Goal: Submit feedback/report problem

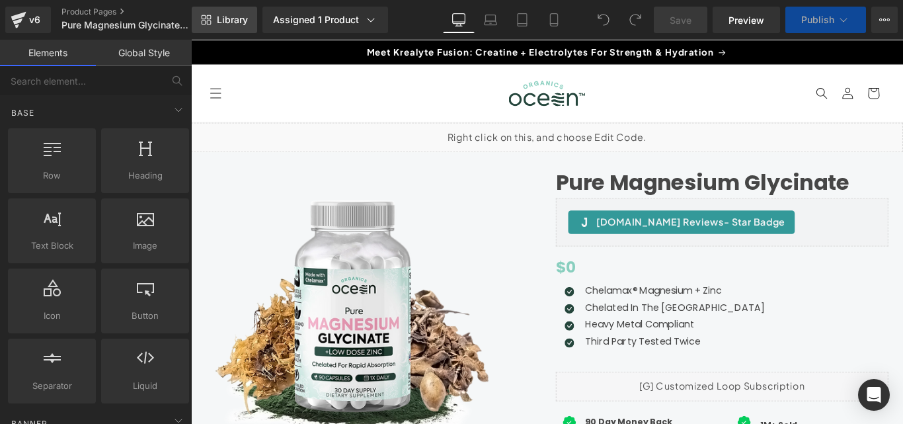
click at [234, 22] on span "Library" at bounding box center [232, 20] width 31 height 12
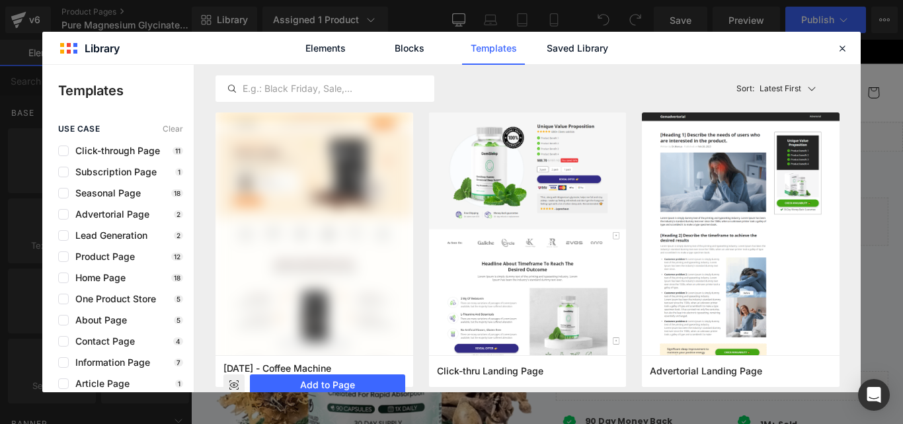
scroll to position [330, 0]
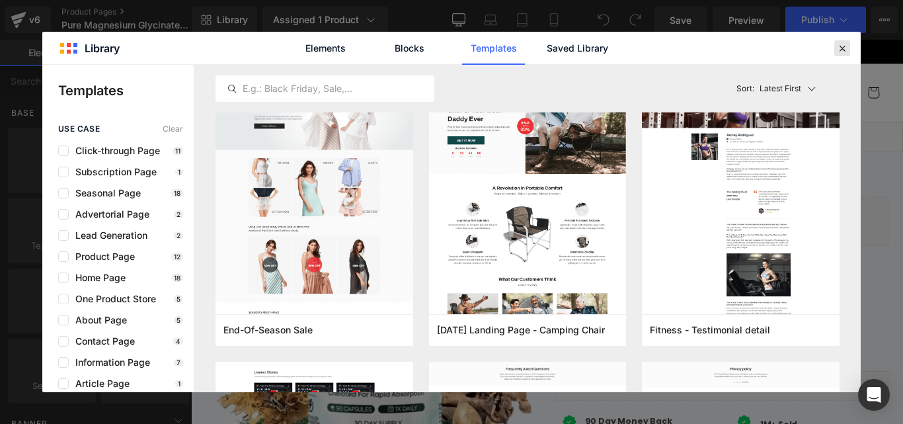
click at [843, 49] on icon at bounding box center [842, 48] width 12 height 12
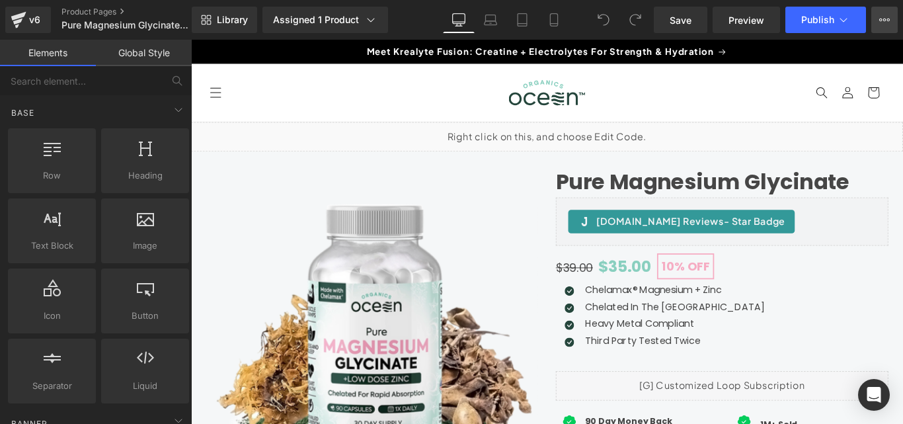
click at [882, 15] on icon at bounding box center [884, 20] width 11 height 11
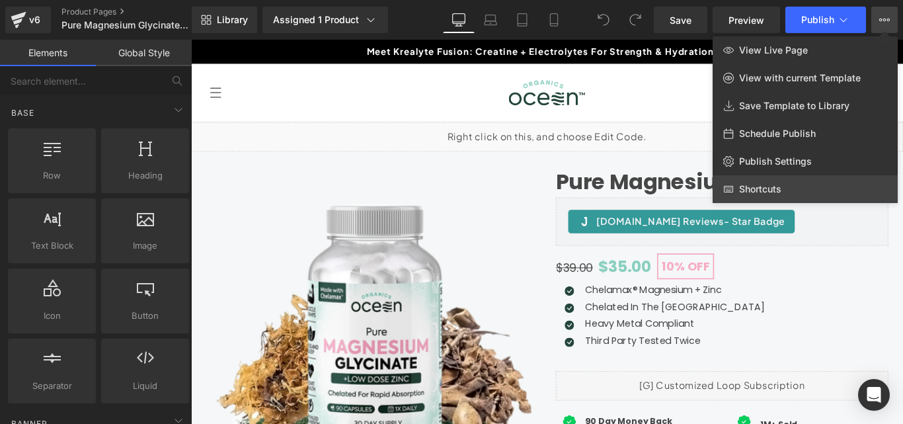
drag, startPoint x: 799, startPoint y: 161, endPoint x: 874, endPoint y: 187, distance: 79.8
click at [874, 187] on link "Shortcuts" at bounding box center [804, 189] width 185 height 28
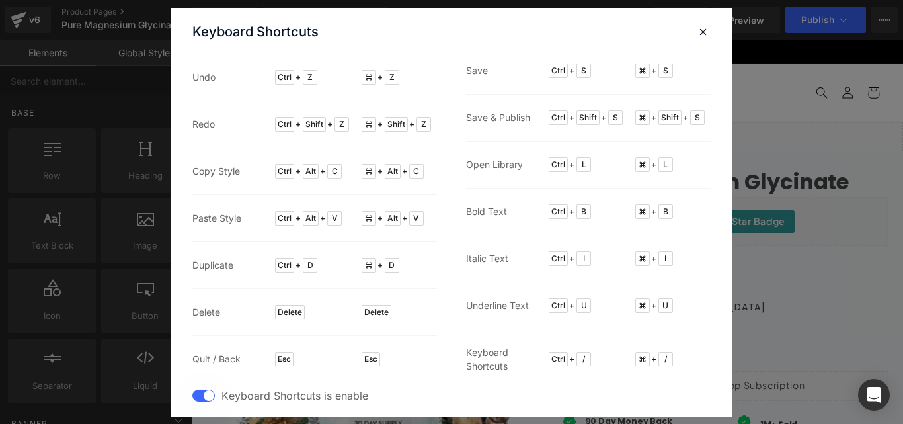
scroll to position [54, 0]
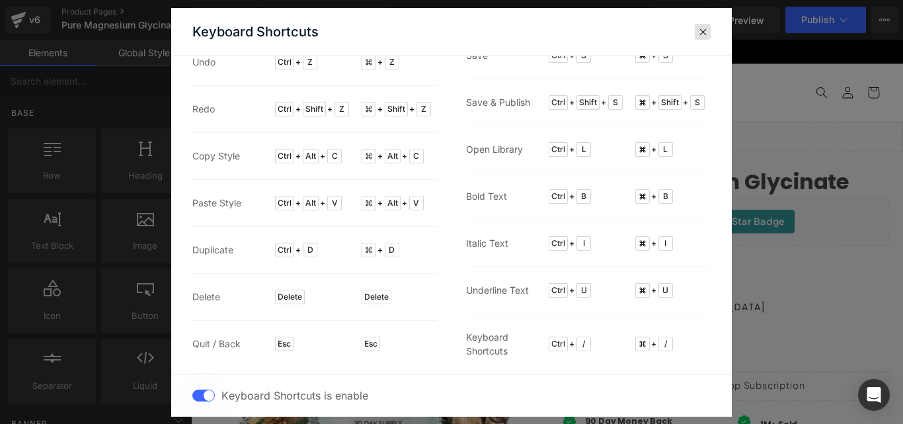
click at [707, 33] on span at bounding box center [703, 31] width 10 height 11
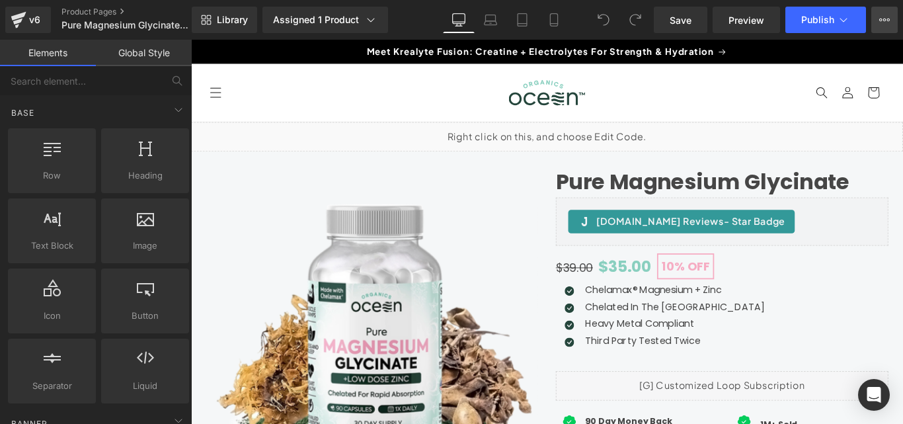
click at [893, 20] on button "View Live Page View with current Template Save Template to Library Schedule Pub…" at bounding box center [884, 20] width 26 height 26
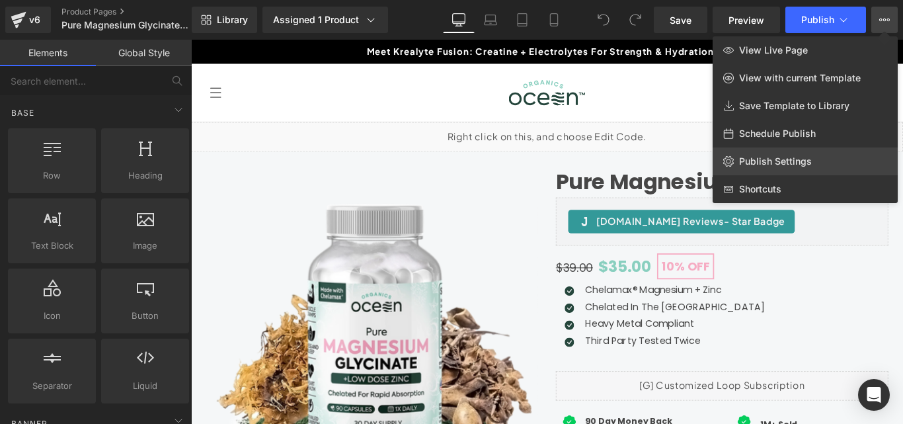
click at [790, 161] on span "Publish Settings" at bounding box center [775, 161] width 73 height 12
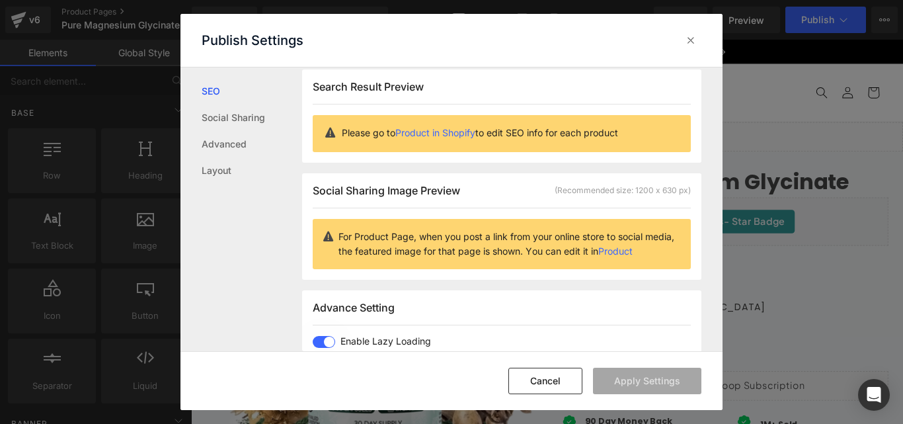
scroll to position [0, 0]
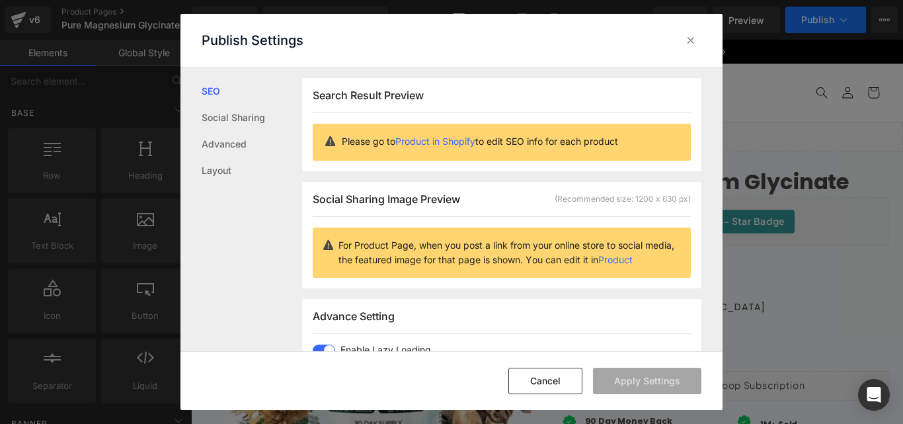
drag, startPoint x: 698, startPoint y: 37, endPoint x: 785, endPoint y: 26, distance: 87.9
click at [698, 37] on div at bounding box center [690, 40] width 21 height 21
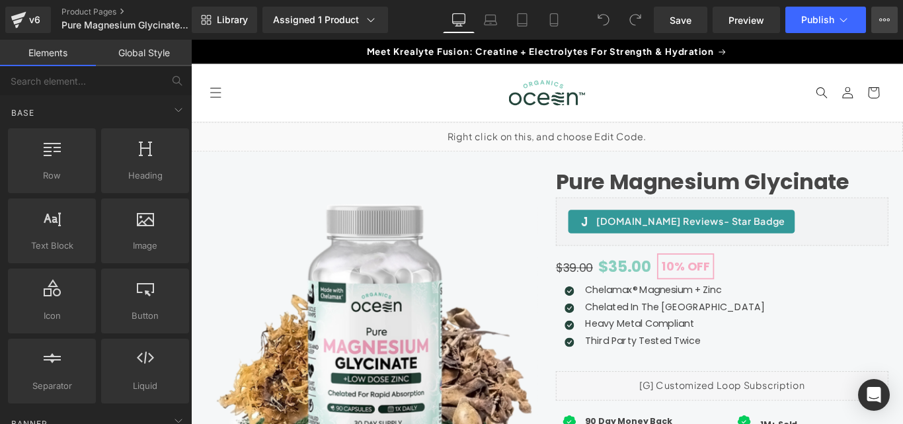
click at [880, 18] on icon at bounding box center [884, 20] width 11 height 11
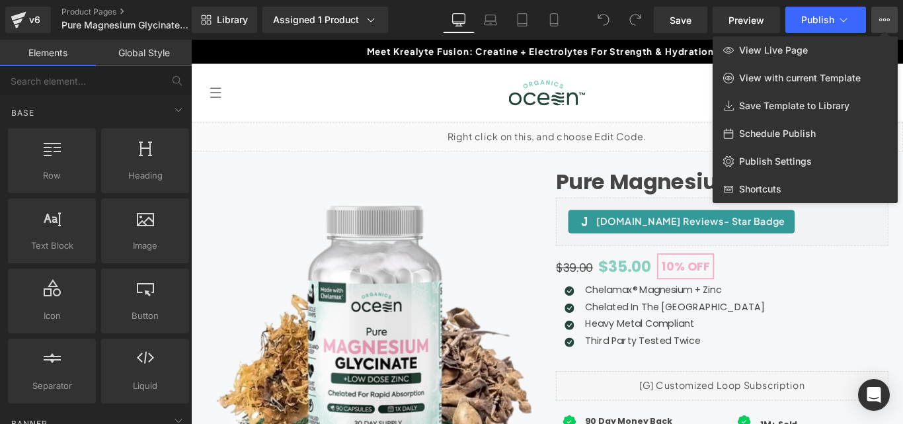
click at [792, 133] on span "Schedule Publish" at bounding box center [777, 134] width 77 height 12
select select
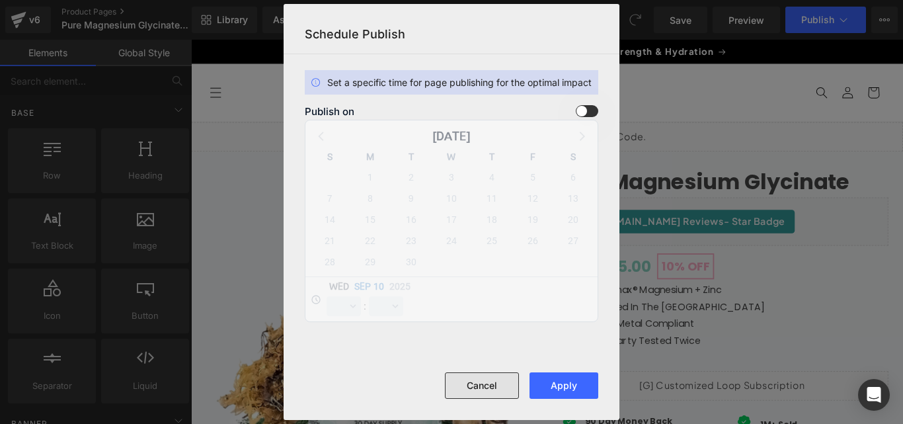
click at [514, 382] on button "Cancel" at bounding box center [482, 385] width 74 height 26
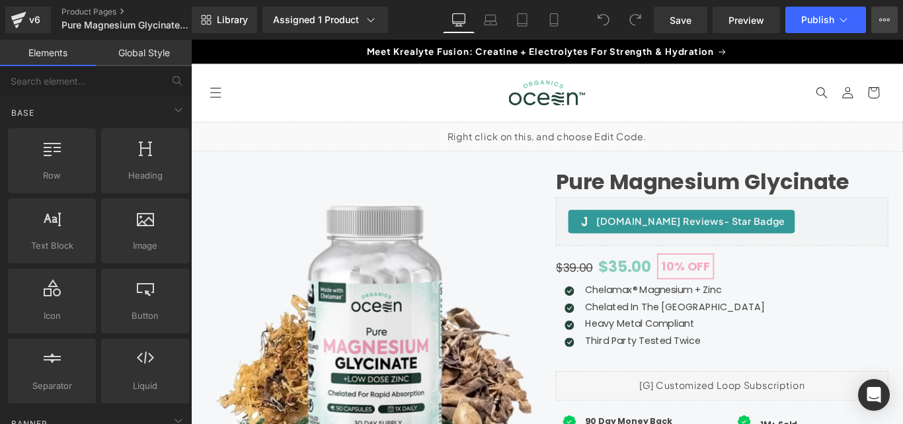
click at [882, 15] on icon at bounding box center [884, 20] width 11 height 11
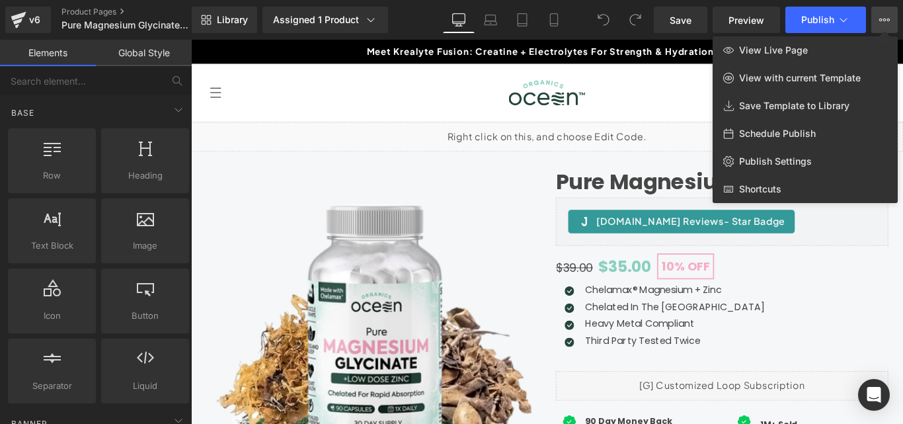
click at [690, 64] on div at bounding box center [547, 232] width 712 height 384
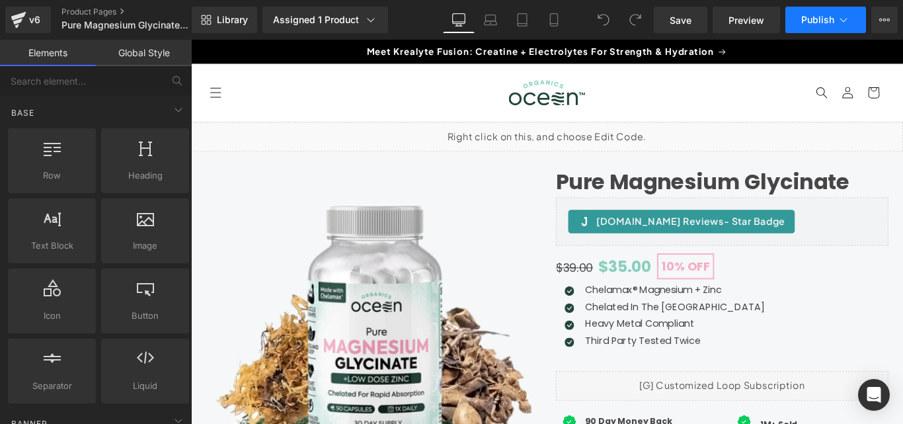
click at [846, 22] on icon at bounding box center [843, 19] width 13 height 13
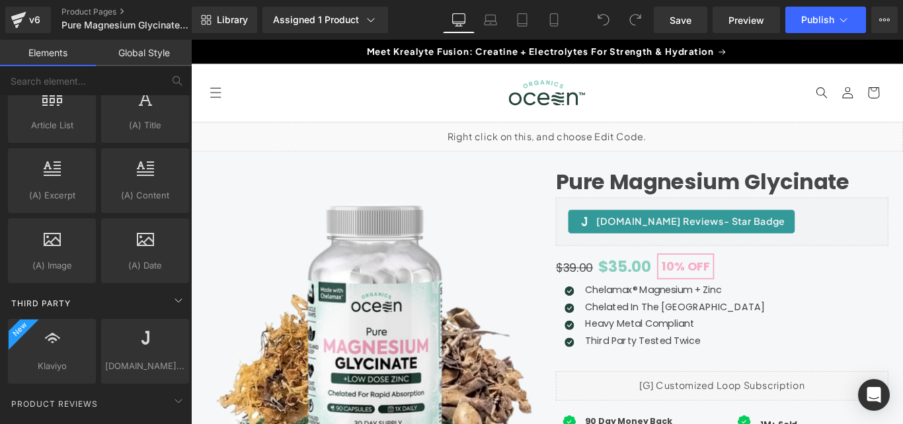
scroll to position [2657, 0]
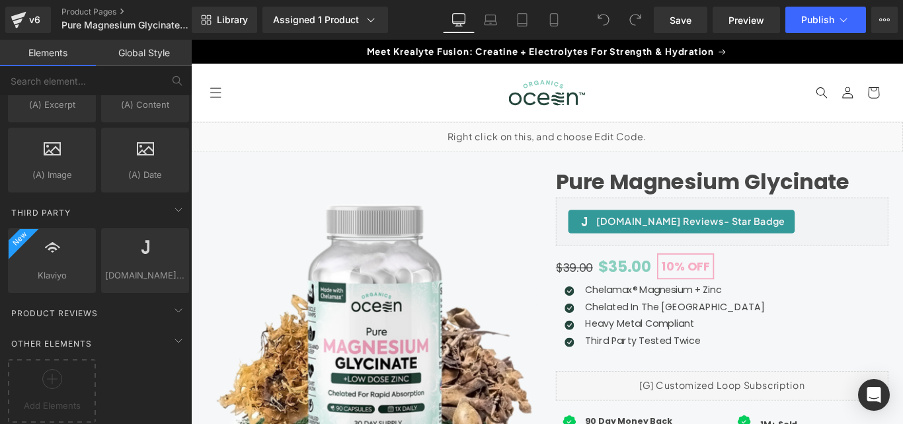
click at [153, 50] on link "Global Style" at bounding box center [144, 53] width 96 height 26
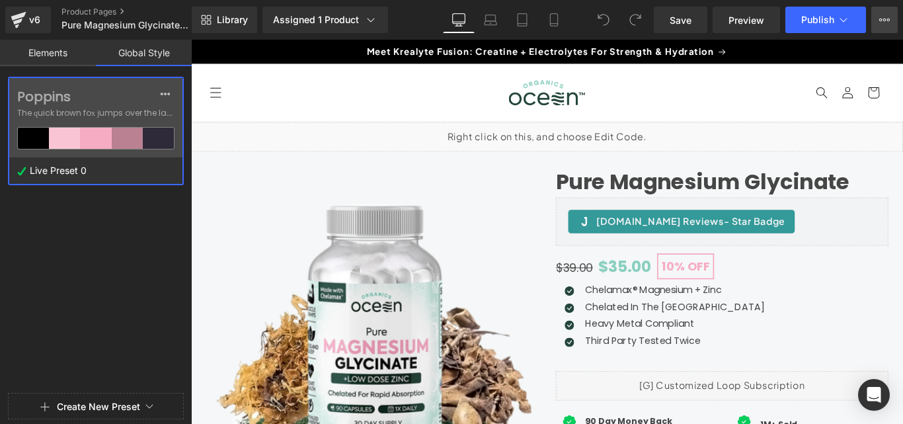
click at [885, 21] on icon at bounding box center [884, 20] width 3 height 3
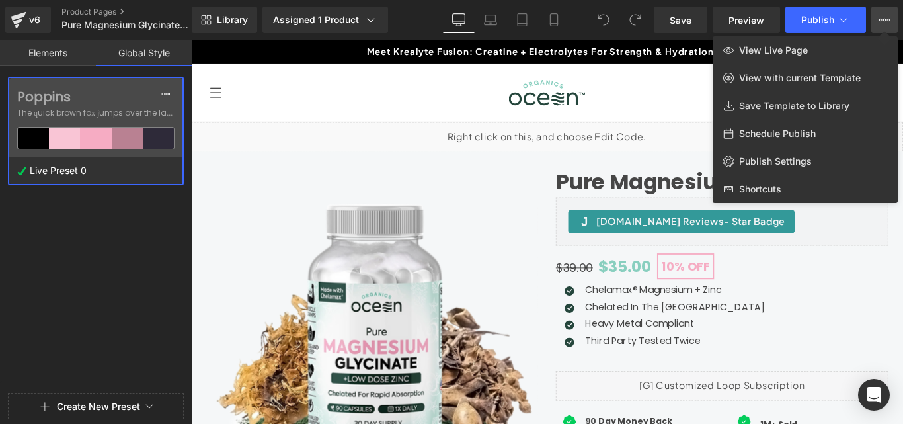
click at [638, 36] on div "Library Assigned 1 Product Product Preview Pure Magnesium Glycinate Manage assi…" at bounding box center [547, 20] width 711 height 40
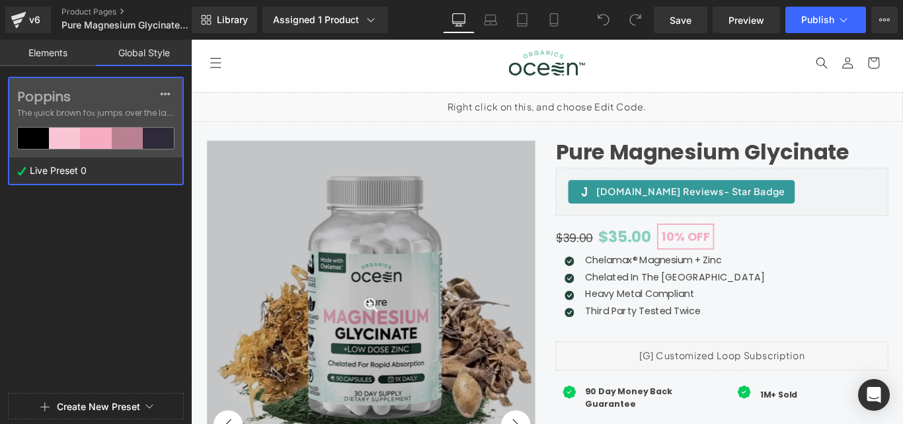
scroll to position [0, 0]
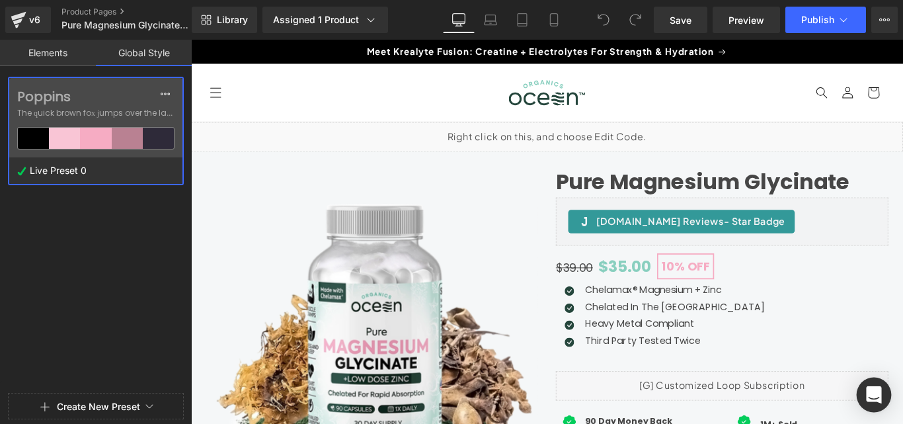
click at [872, 393] on icon "Open Intercom Messenger" at bounding box center [873, 394] width 15 height 17
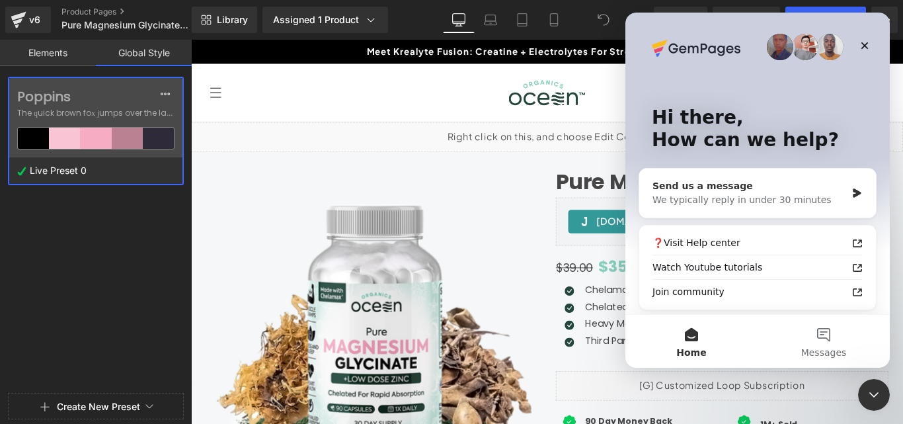
click at [756, 187] on div "Send us a message" at bounding box center [749, 186] width 194 height 14
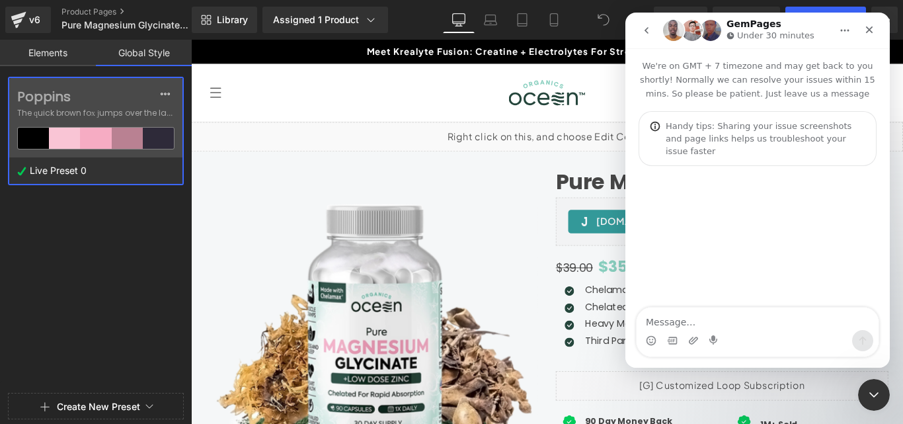
type textarea "h"
click at [873, 26] on icon "Close" at bounding box center [869, 29] width 11 height 11
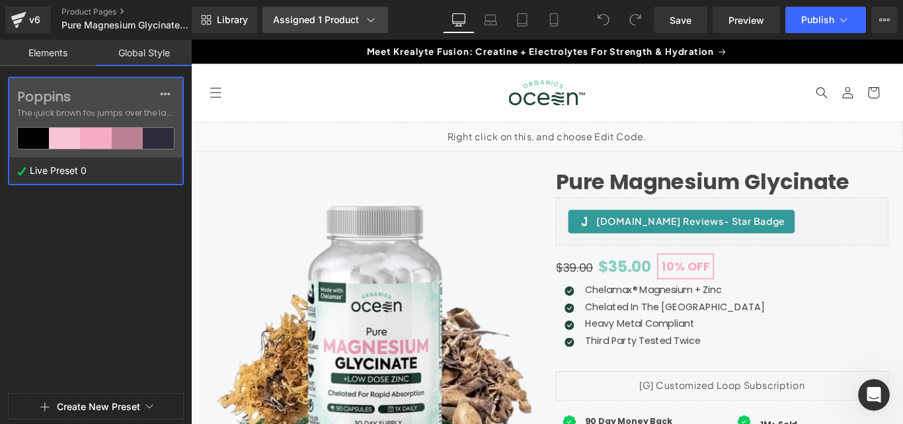
click at [373, 22] on icon at bounding box center [370, 19] width 13 height 13
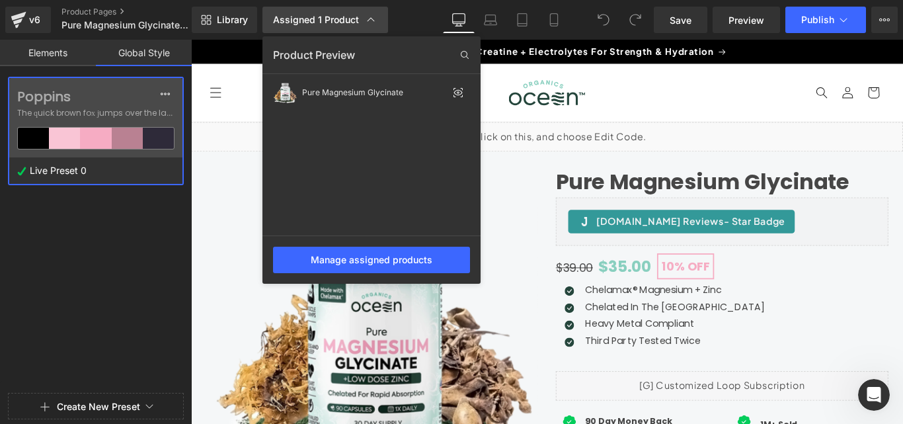
click at [373, 22] on icon at bounding box center [370, 19] width 13 height 13
